Goal: Information Seeking & Learning: Check status

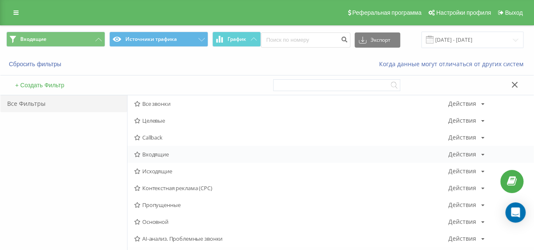
click at [160, 151] on span "Входящие" at bounding box center [291, 154] width 314 height 6
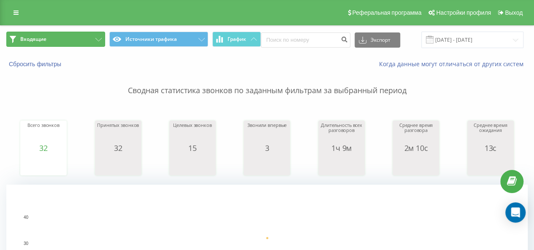
click at [95, 40] on icon at bounding box center [98, 39] width 6 height 3
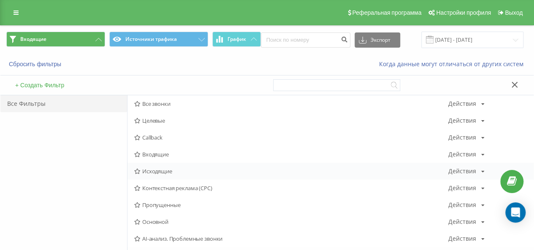
click at [169, 172] on span "Исходящие" at bounding box center [291, 171] width 314 height 6
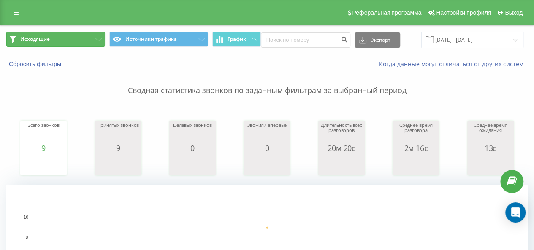
click at [100, 41] on button "Исходящие" at bounding box center [55, 39] width 99 height 15
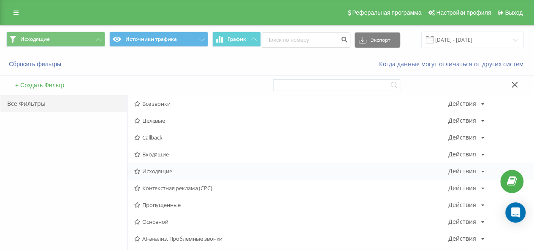
click at [154, 169] on span "Исходящие" at bounding box center [291, 171] width 314 height 6
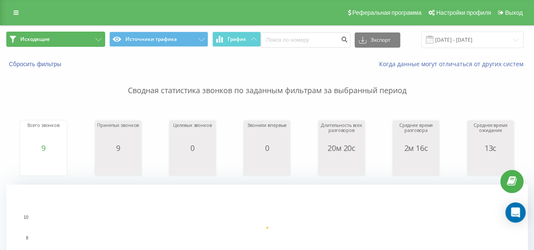
click at [101, 41] on button "Исходящие" at bounding box center [55, 39] width 99 height 15
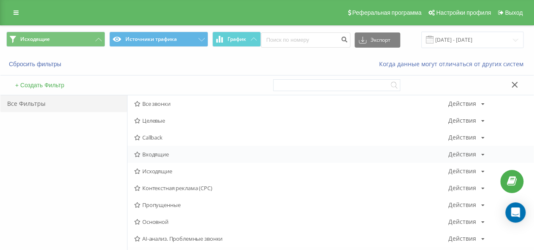
click at [158, 156] on span "Входящие" at bounding box center [291, 154] width 314 height 6
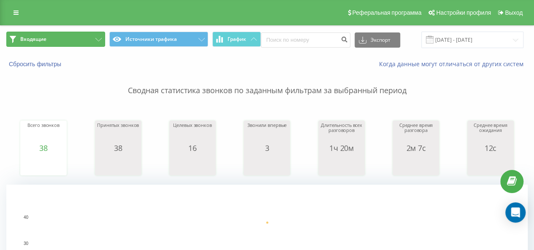
drag, startPoint x: 95, startPoint y: 33, endPoint x: 92, endPoint y: 43, distance: 9.7
click at [95, 34] on button "Входящие" at bounding box center [55, 39] width 99 height 15
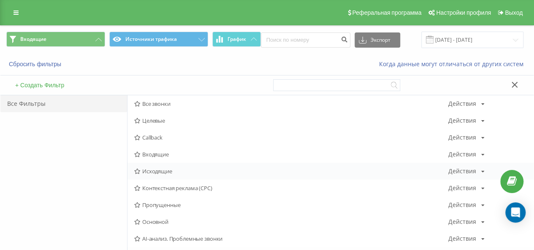
click at [167, 164] on div "Исходящие Действия Редактировать Копировать Удалить По умолчанию Поделиться" at bounding box center [330, 171] width 406 height 17
click at [160, 157] on span "Входящие" at bounding box center [291, 154] width 314 height 6
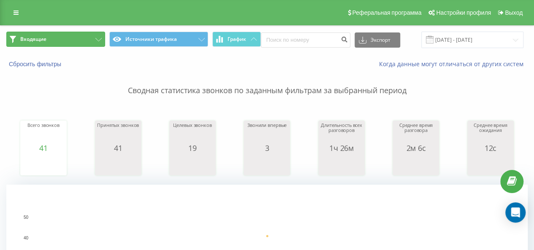
click at [92, 40] on button "Входящие" at bounding box center [55, 39] width 99 height 15
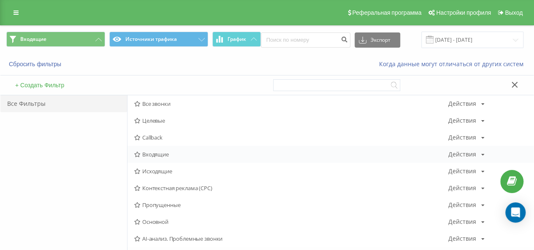
click at [155, 159] on div "Входящие Действия Редактировать Копировать Удалить По умолчанию Поделиться" at bounding box center [330, 154] width 406 height 17
click at [155, 157] on span "Входящие" at bounding box center [291, 154] width 314 height 6
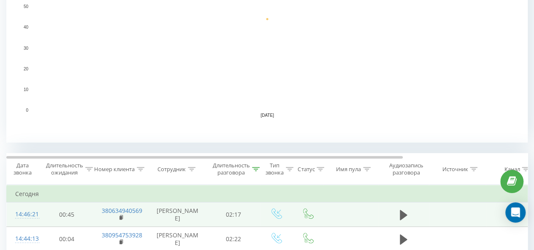
scroll to position [295, 0]
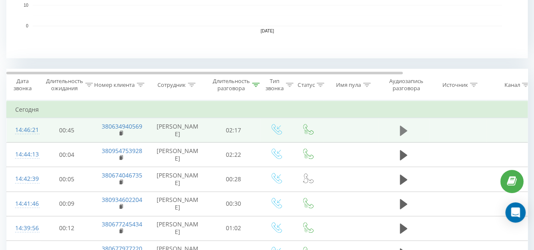
click at [406, 129] on icon at bounding box center [404, 131] width 8 height 12
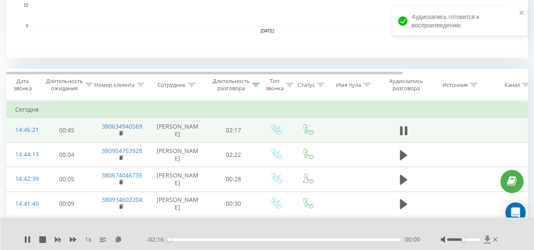
click at [487, 240] on icon at bounding box center [487, 239] width 6 height 8
click at [489, 239] on icon at bounding box center [487, 239] width 6 height 8
click at [487, 239] on icon at bounding box center [487, 239] width 6 height 8
click at [481, 227] on div "1 x - 01:46 00:30 00:30" at bounding box center [267, 234] width 534 height 32
click at [495, 238] on icon at bounding box center [495, 239] width 4 height 7
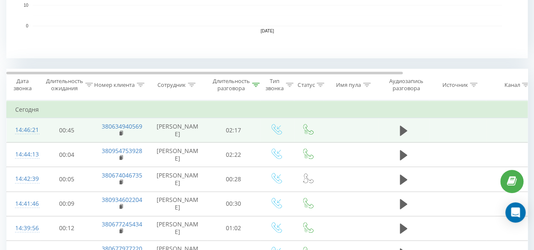
click at [392, 130] on td at bounding box center [403, 130] width 51 height 24
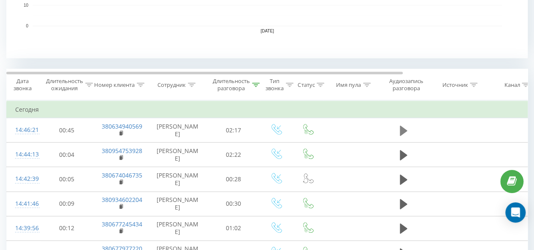
click at [408, 134] on button at bounding box center [403, 130] width 13 height 13
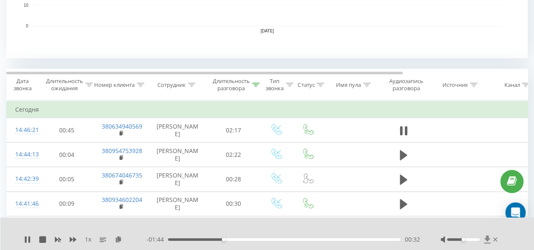
click at [486, 239] on icon at bounding box center [487, 239] width 6 height 8
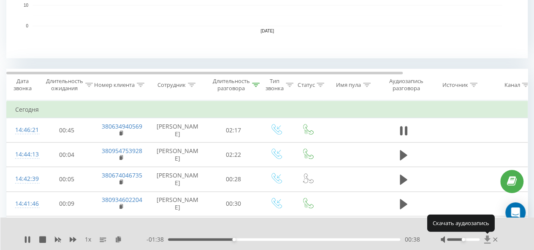
click at [485, 240] on icon at bounding box center [487, 239] width 6 height 8
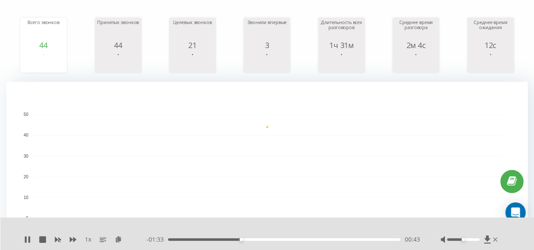
scroll to position [0, 0]
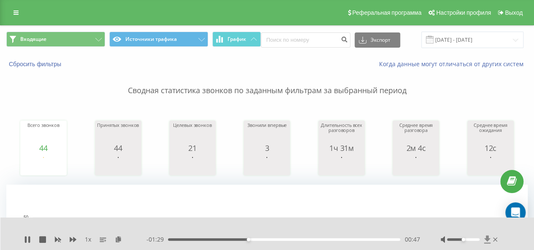
click at [486, 241] on icon at bounding box center [487, 239] width 6 height 8
click at [488, 241] on icon at bounding box center [487, 239] width 7 height 8
drag, startPoint x: 308, startPoint y: 65, endPoint x: 214, endPoint y: 47, distance: 94.9
click at [308, 65] on div "Когда данные могут отличаться от других систем" at bounding box center [366, 64] width 333 height 8
click at [487, 241] on icon at bounding box center [487, 239] width 7 height 8
